Goal: Task Accomplishment & Management: Manage account settings

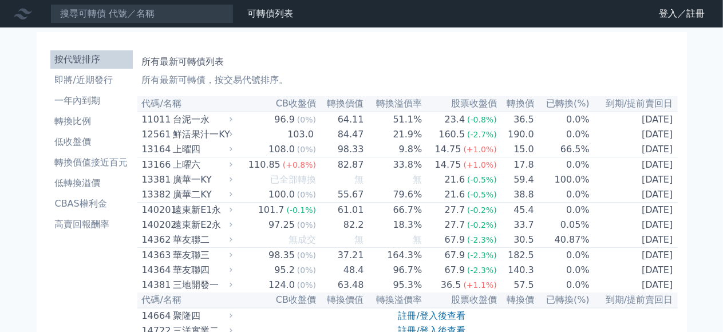
click at [0, 0] on icon at bounding box center [0, 0] width 0 height 0
click at [0, 0] on link "登入／註冊" at bounding box center [0, 0] width 0 height 0
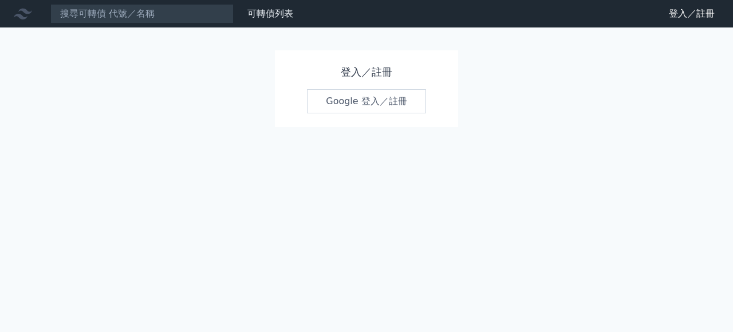
click at [376, 103] on link "Google 登入／註冊" at bounding box center [366, 101] width 119 height 24
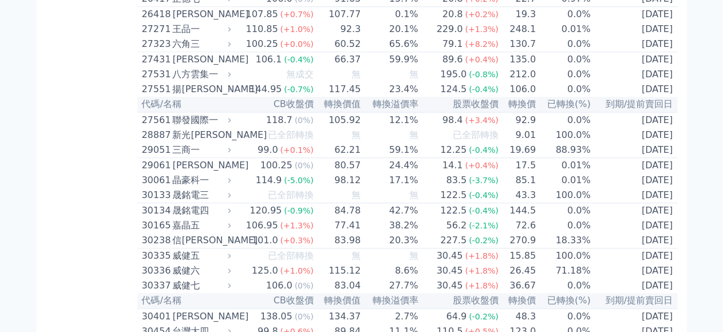
scroll to position [1546, 0]
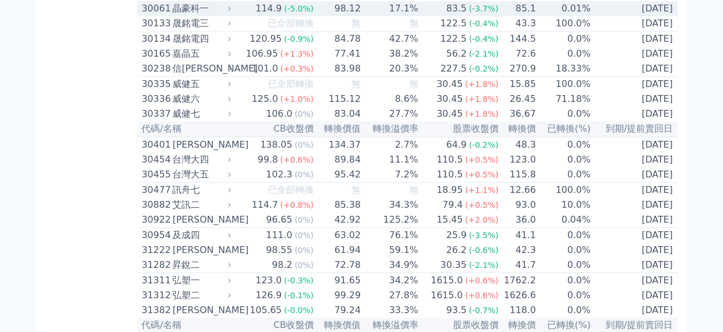
click at [314, 16] on td "98.12" at bounding box center [337, 8] width 47 height 15
